Goal: Information Seeking & Learning: Learn about a topic

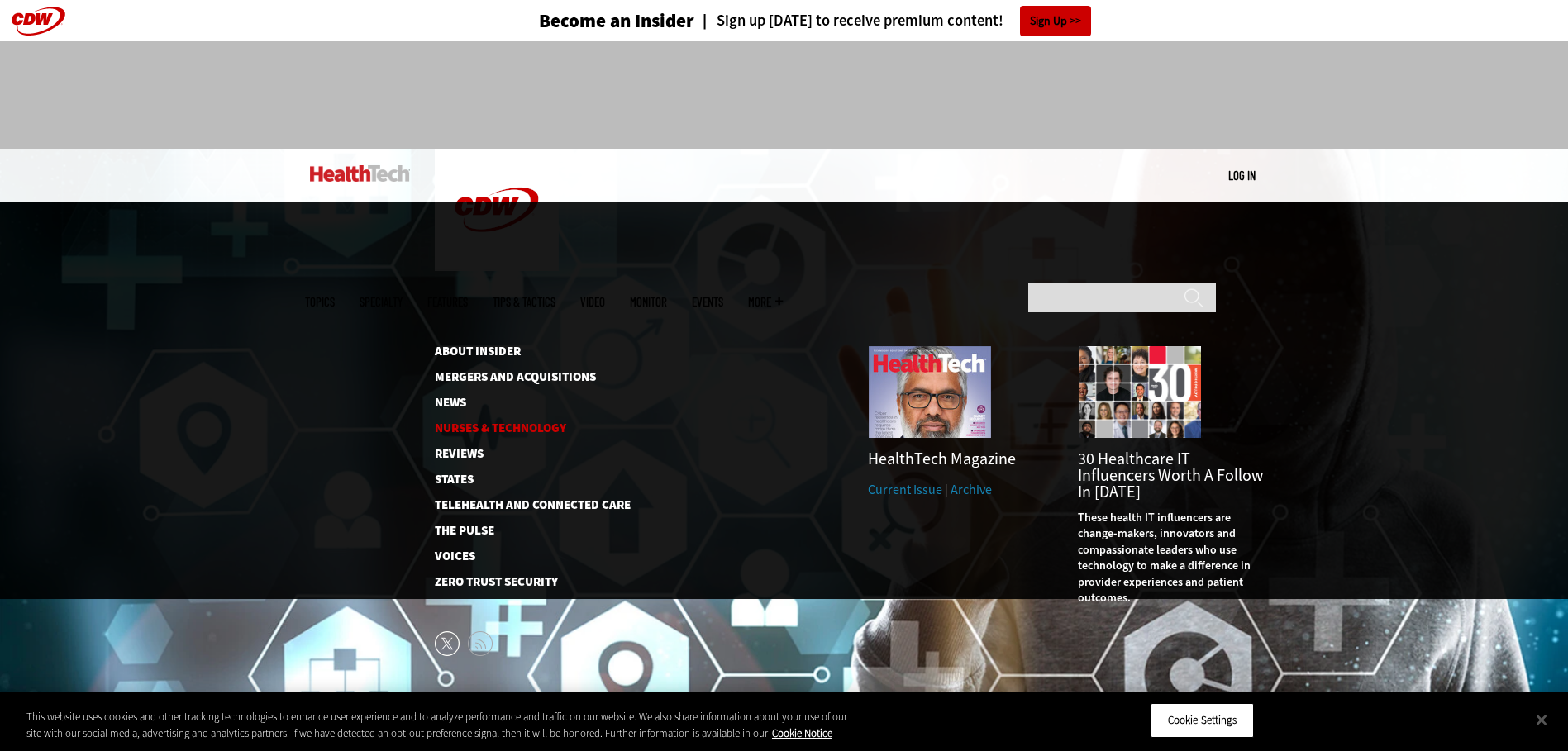
click at [468, 423] on link "Nurses & Technology" at bounding box center [519, 428] width 170 height 13
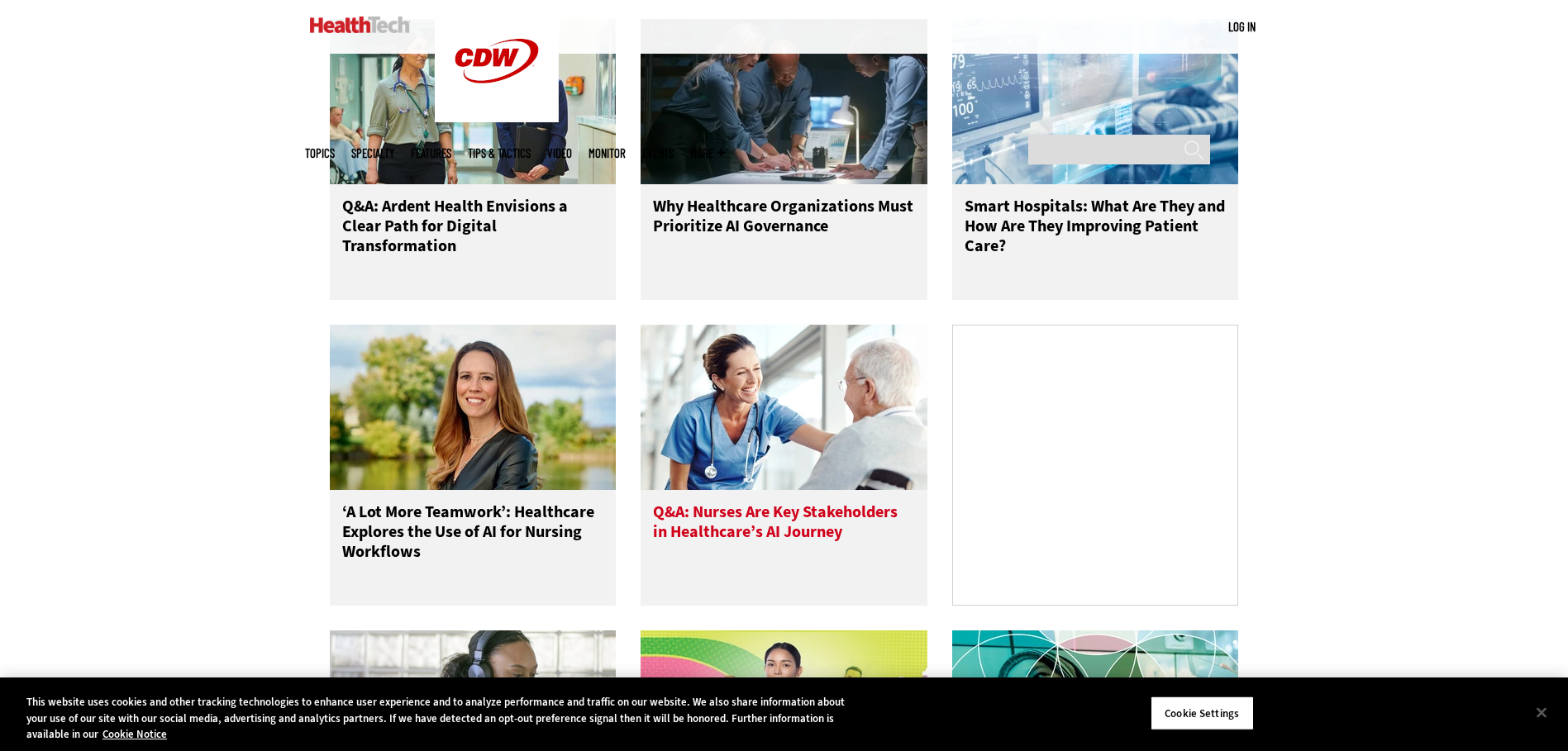
scroll to position [897, 0]
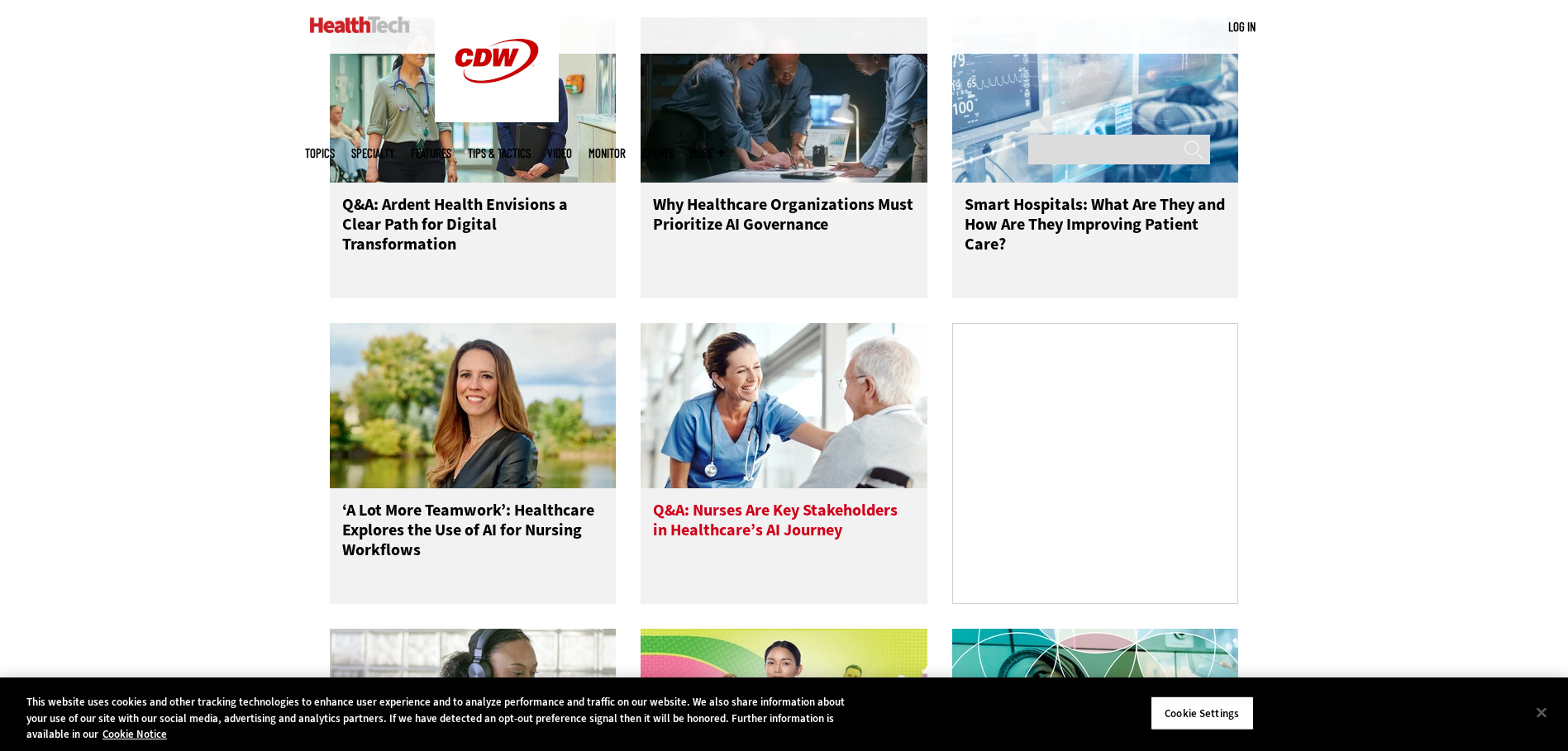
click at [785, 540] on h3 "Q&A: Nurses Are Key Stakeholders in Healthcare’s AI Journey" at bounding box center [784, 533] width 262 height 66
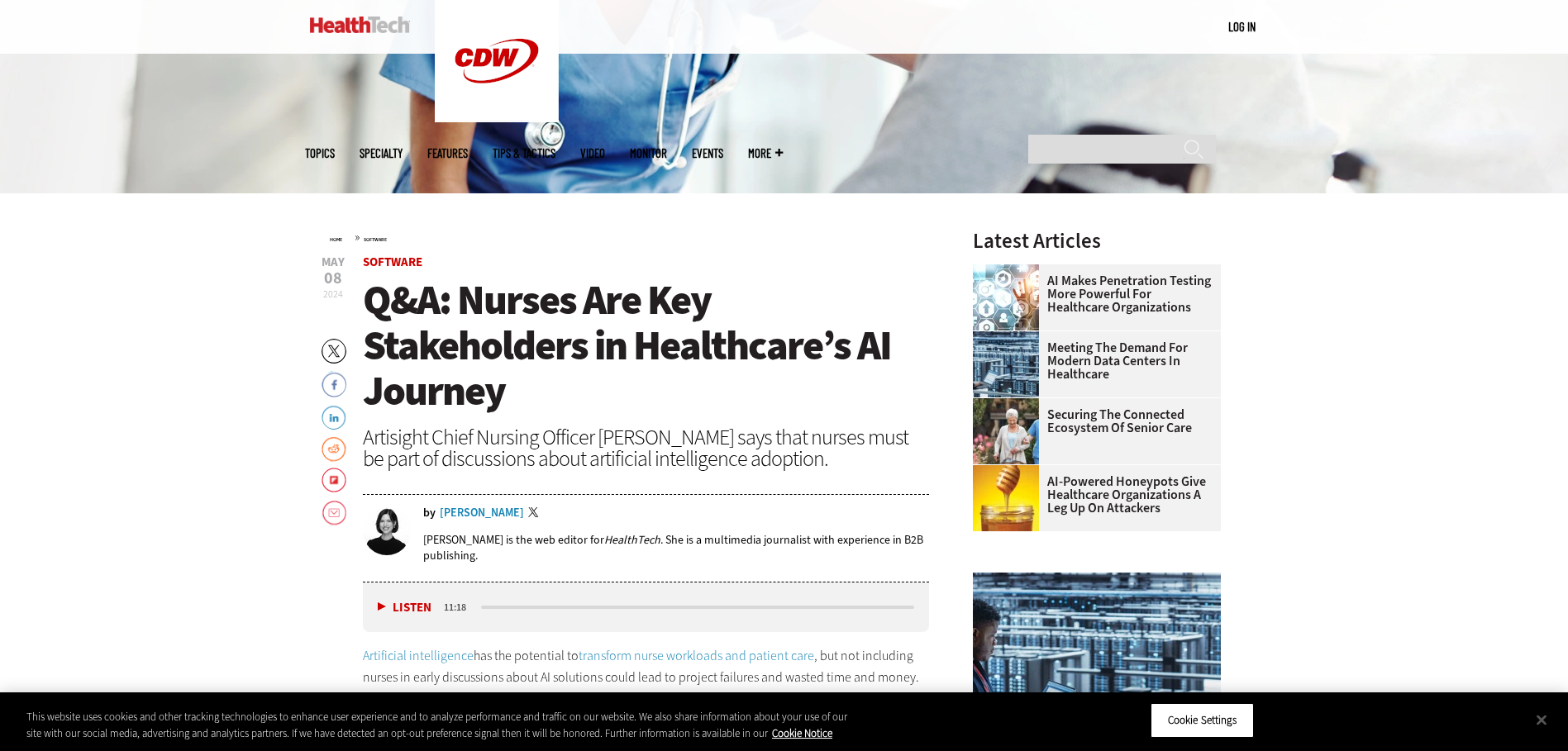
scroll to position [501, 0]
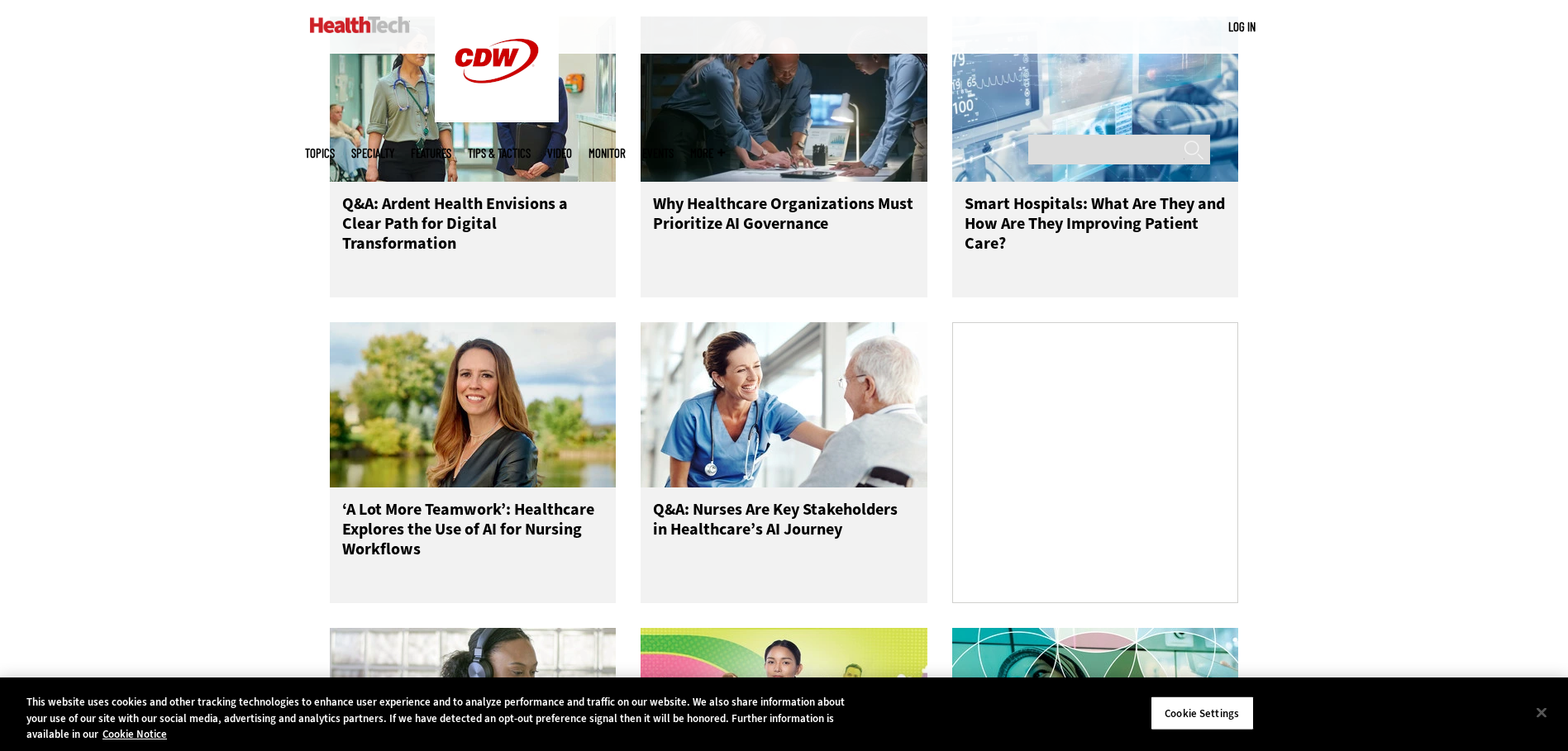
scroll to position [717, 0]
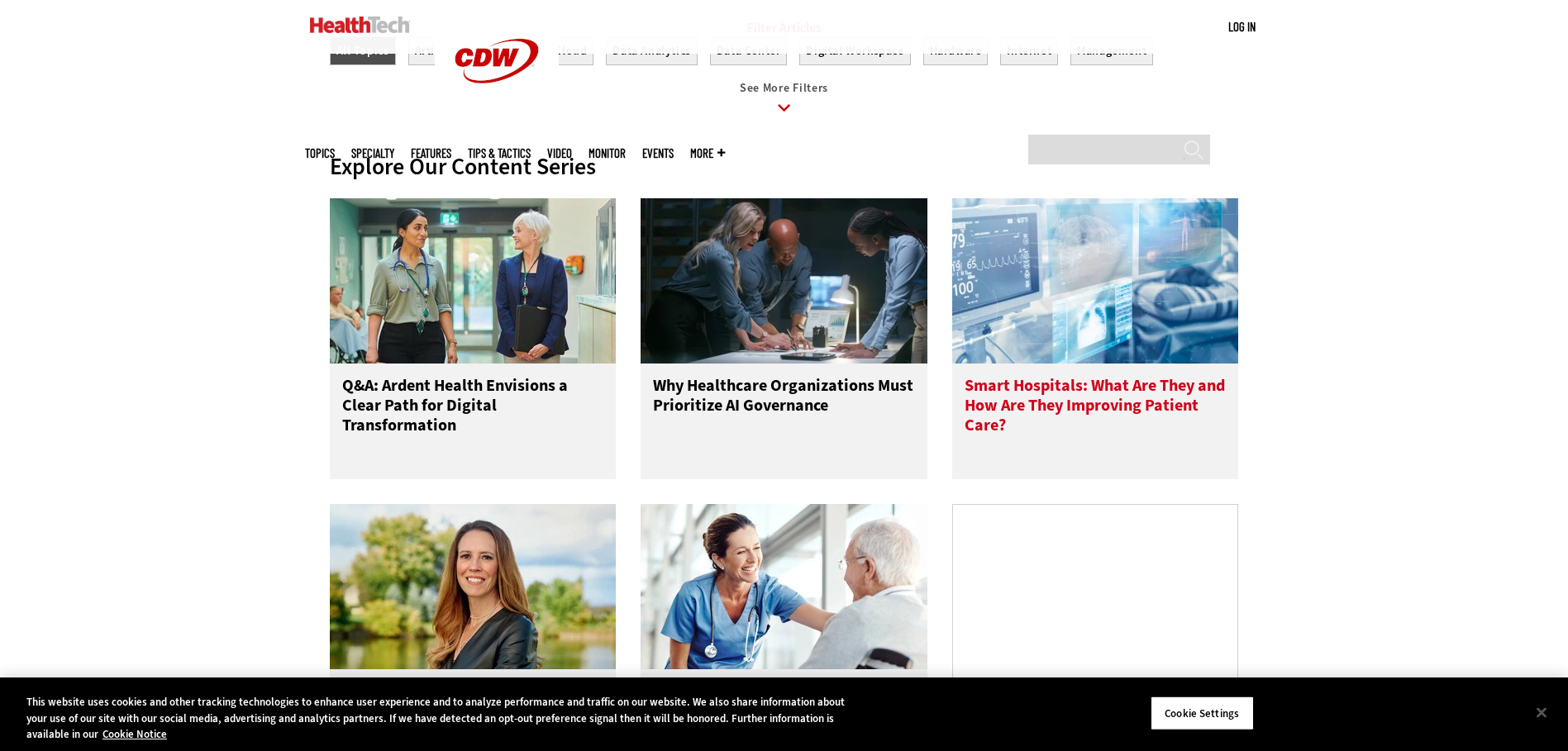
click at [1064, 406] on h3 "Smart Hospitals: What Are They and How Are They Improving Patient Care?" at bounding box center [1096, 409] width 262 height 66
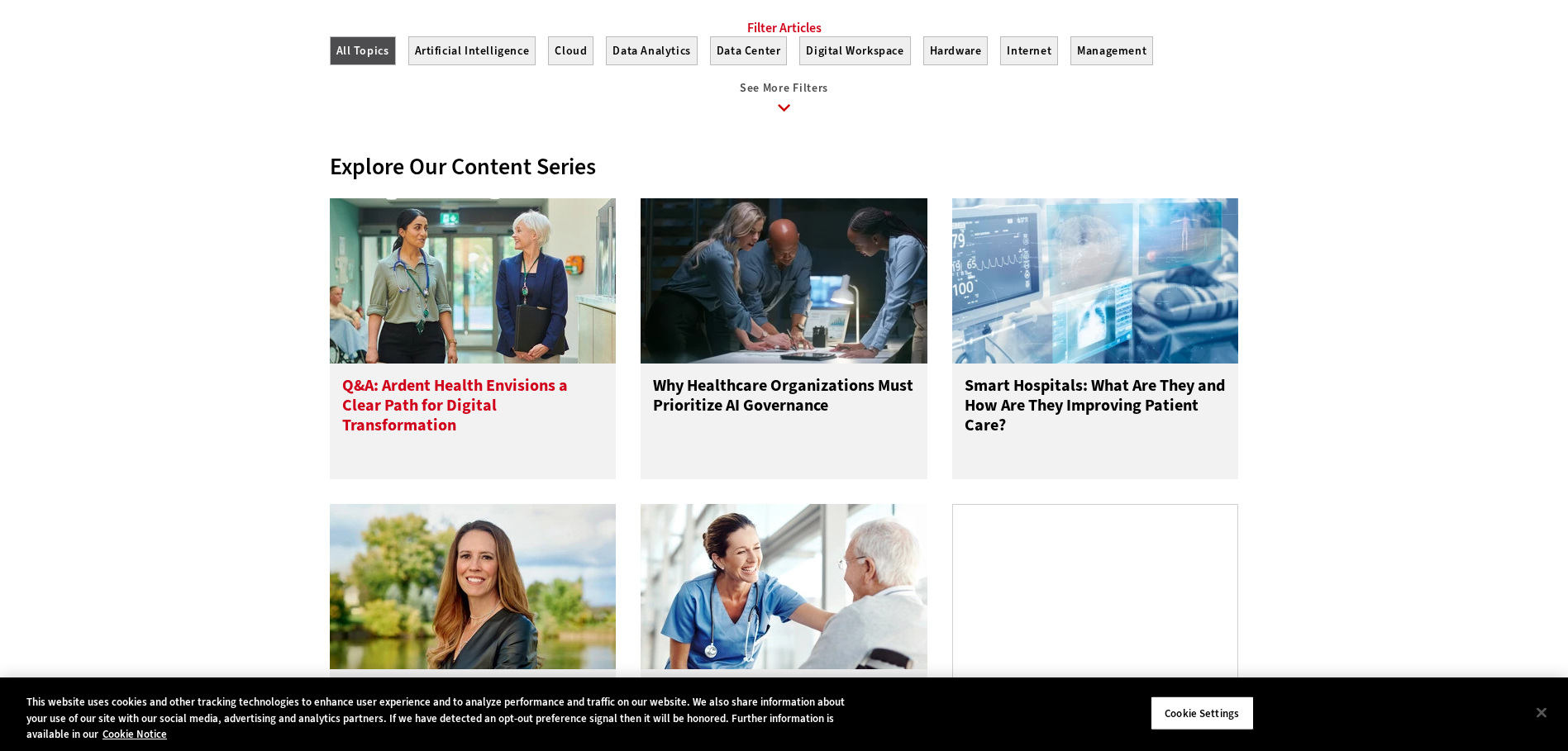
click at [521, 442] on h3 "Q&A: Ardent Health Envisions a Clear Path for Digital Transformation" at bounding box center [473, 409] width 262 height 66
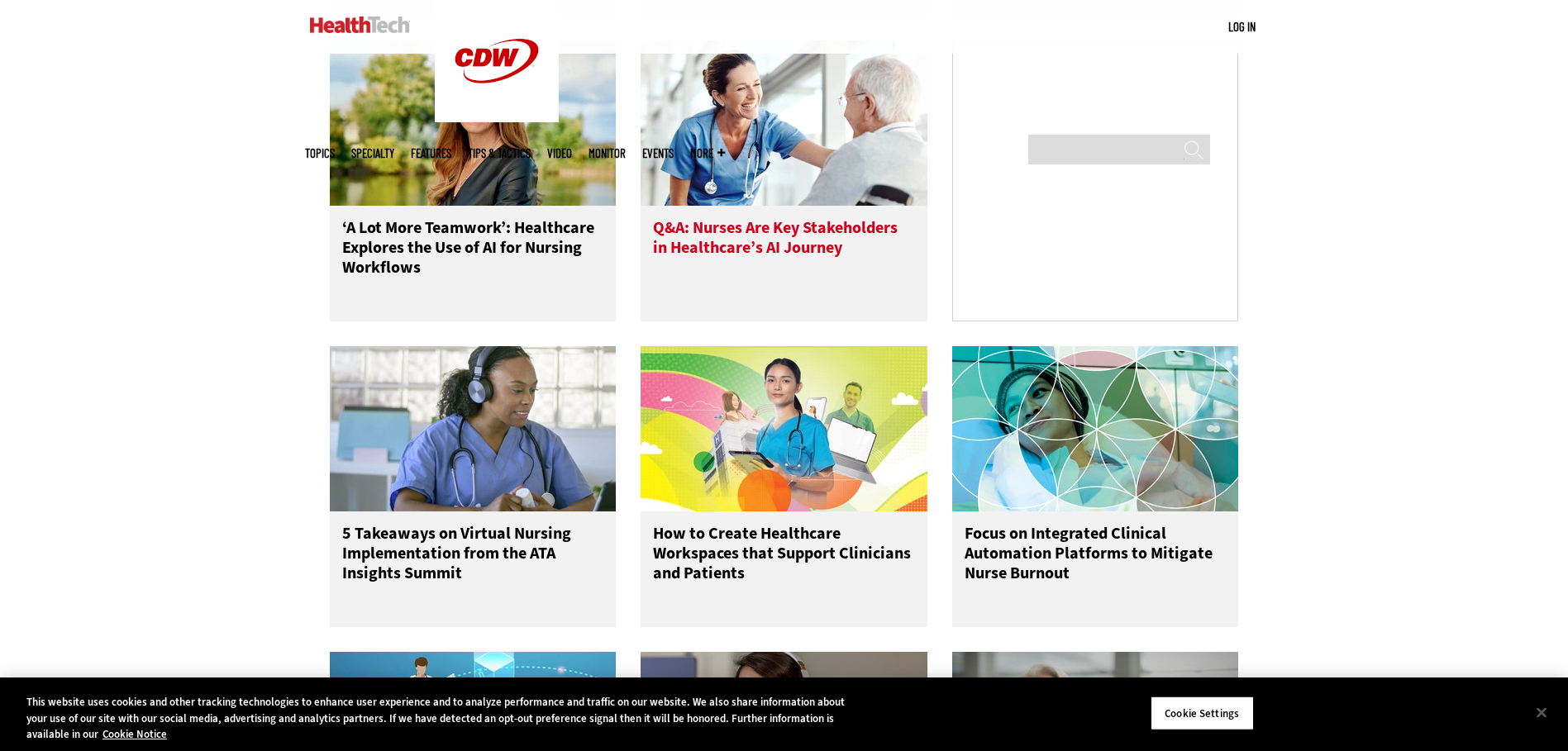
scroll to position [1181, 0]
click at [774, 235] on h3 "Q&A: Nurses Are Key Stakeholders in Healthcare’s AI Journey" at bounding box center [784, 250] width 262 height 66
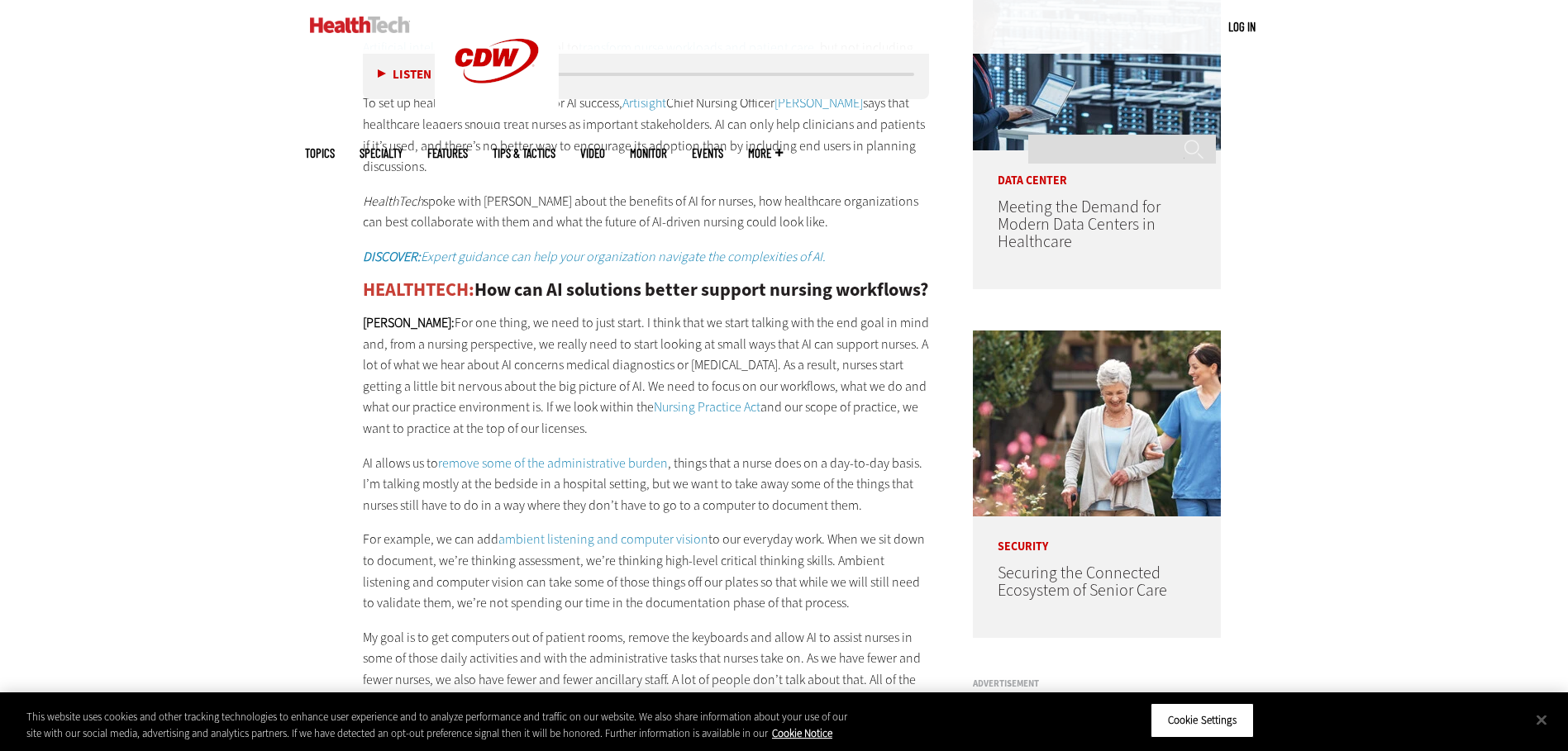
scroll to position [1456, 0]
